Goal: Information Seeking & Learning: Learn about a topic

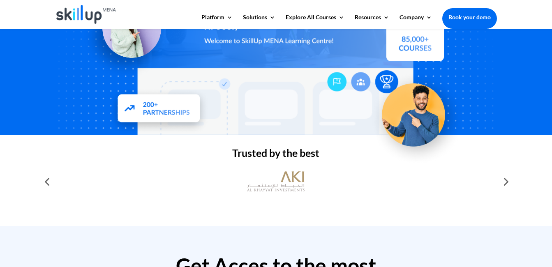
scroll to position [329, 0]
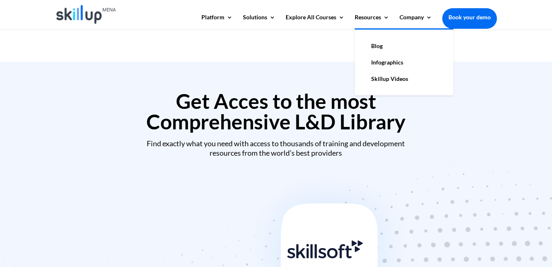
click at [363, 43] on link "Blog" at bounding box center [404, 46] width 82 height 16
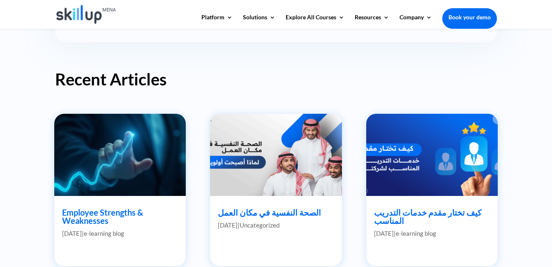
scroll to position [370, 0]
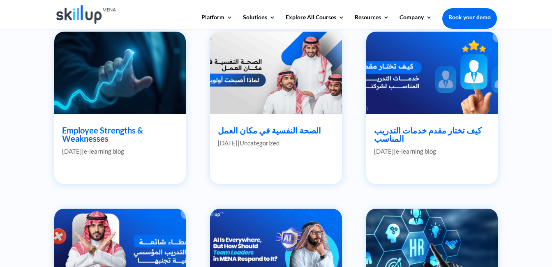
click at [110, 136] on h2 "Employee Strengths & Weaknesses" at bounding box center [120, 136] width 116 height 21
click at [81, 135] on link "Employee Strengths & Weaknesses" at bounding box center [102, 134] width 81 height 18
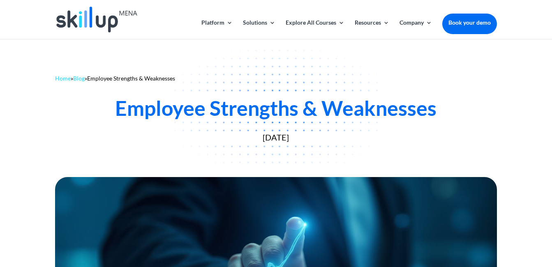
click at [431, 113] on div "Employee Strengths & Weaknesses" at bounding box center [275, 108] width 441 height 25
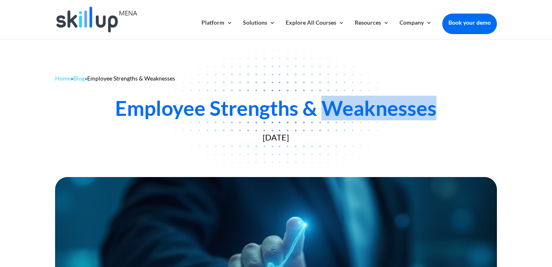
click at [431, 113] on div "Employee Strengths & Weaknesses" at bounding box center [275, 108] width 441 height 25
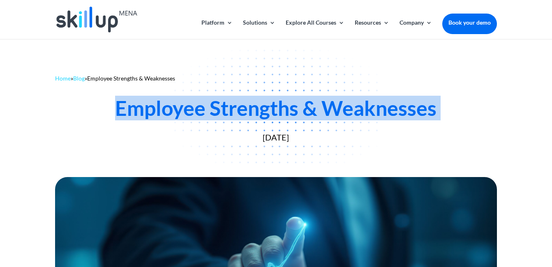
click at [431, 113] on div "Employee Strengths & Weaknesses" at bounding box center [275, 108] width 441 height 25
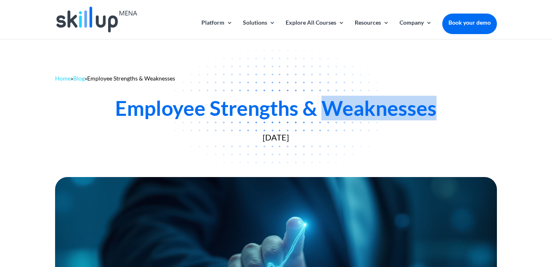
click at [431, 113] on div "Employee Strengths & Weaknesses" at bounding box center [275, 108] width 441 height 25
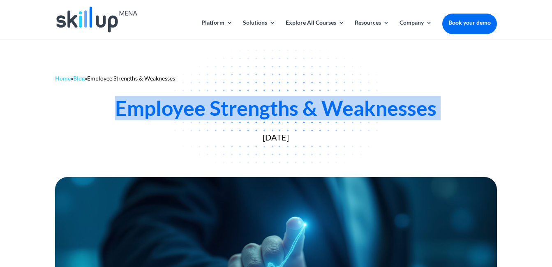
click at [431, 113] on div "Employee Strengths & Weaknesses" at bounding box center [275, 108] width 441 height 25
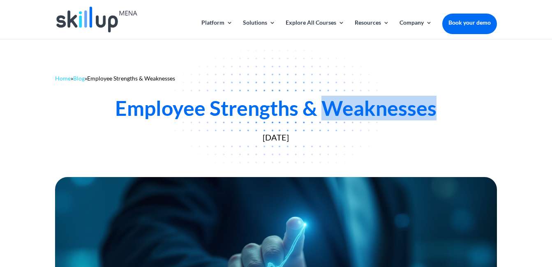
click at [431, 113] on div "Employee Strengths & Weaknesses" at bounding box center [275, 108] width 441 height 25
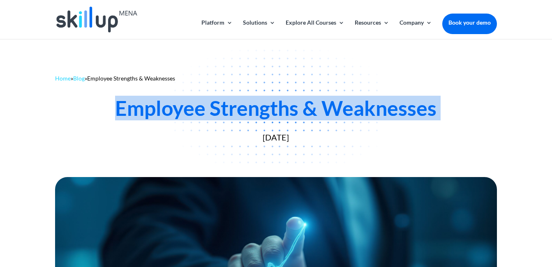
click at [431, 113] on div "Employee Strengths & Weaknesses" at bounding box center [275, 108] width 441 height 25
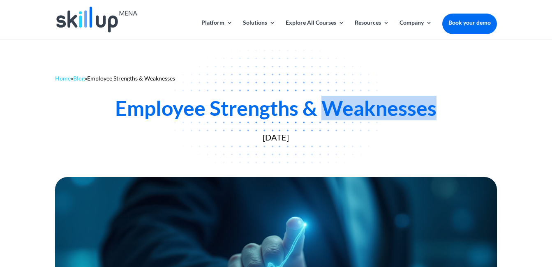
click at [431, 113] on div "Employee Strengths & Weaknesses" at bounding box center [275, 108] width 441 height 25
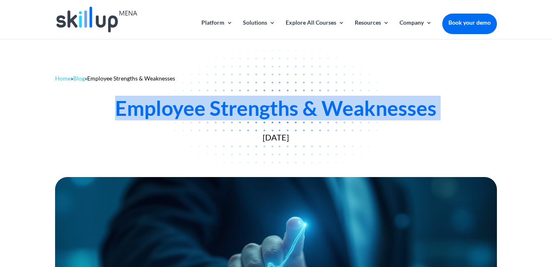
click at [431, 113] on div "Employee Strengths & Weaknesses" at bounding box center [275, 108] width 441 height 25
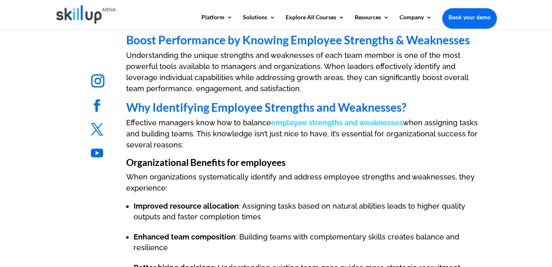
scroll to position [345, 0]
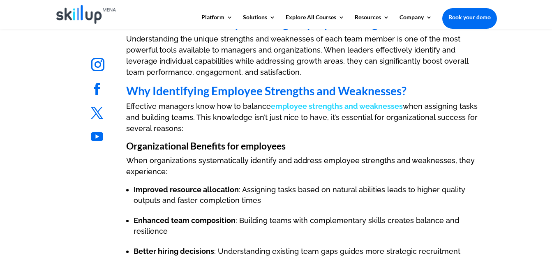
click at [212, 94] on span "Why Identifying Employee Strengths and Weaknesses?" at bounding box center [266, 91] width 280 height 14
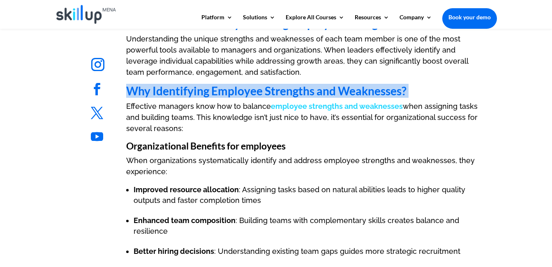
click at [212, 94] on span "Why Identifying Employee Strengths and Weaknesses?" at bounding box center [266, 91] width 280 height 14
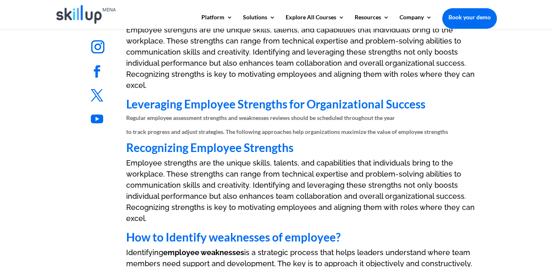
scroll to position [1068, 0]
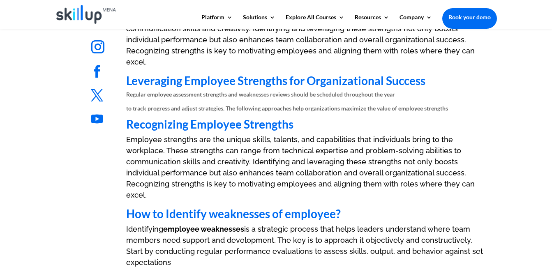
click at [195, 135] on span "Employee strengths are the unique skills, talents, and capabilities that indivi…" at bounding box center [300, 167] width 348 height 64
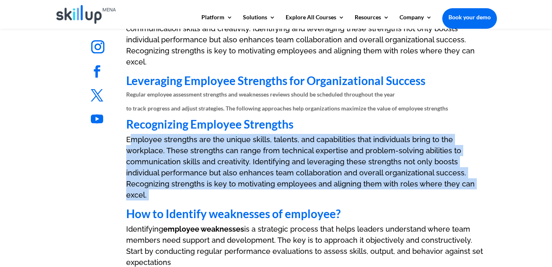
click at [195, 135] on span "Employee strengths are the unique skills, talents, and capabilities that indivi…" at bounding box center [300, 167] width 348 height 64
copy div "Employee strengths are the unique skills, talents, and capabilities that indivi…"
